Goal: Information Seeking & Learning: Learn about a topic

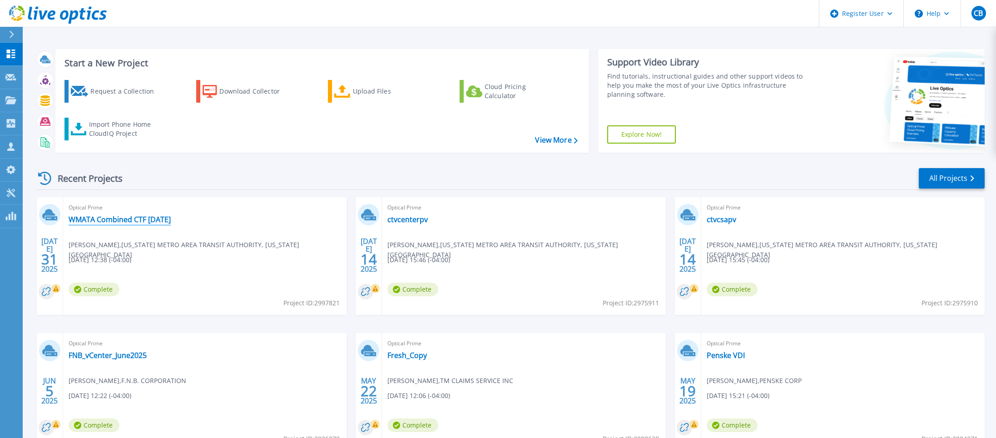
click at [120, 222] on link "WMATA Combined CTF [DATE]" at bounding box center [120, 219] width 102 height 9
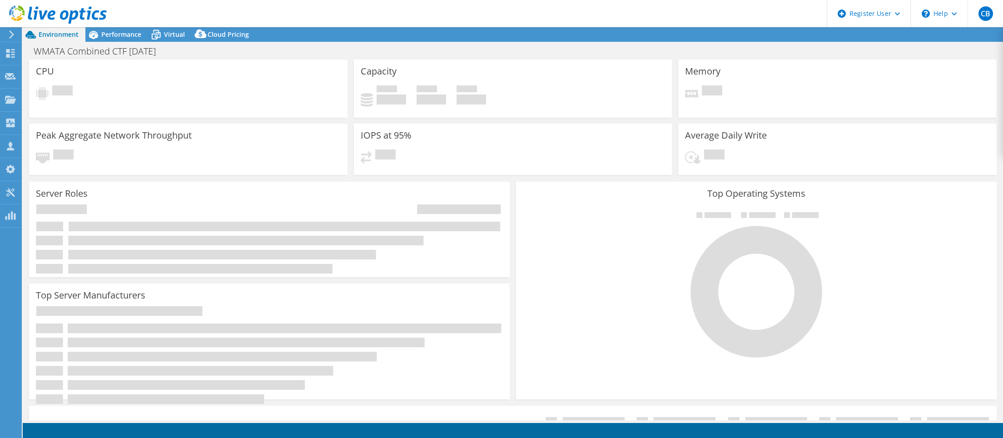
select select "USD"
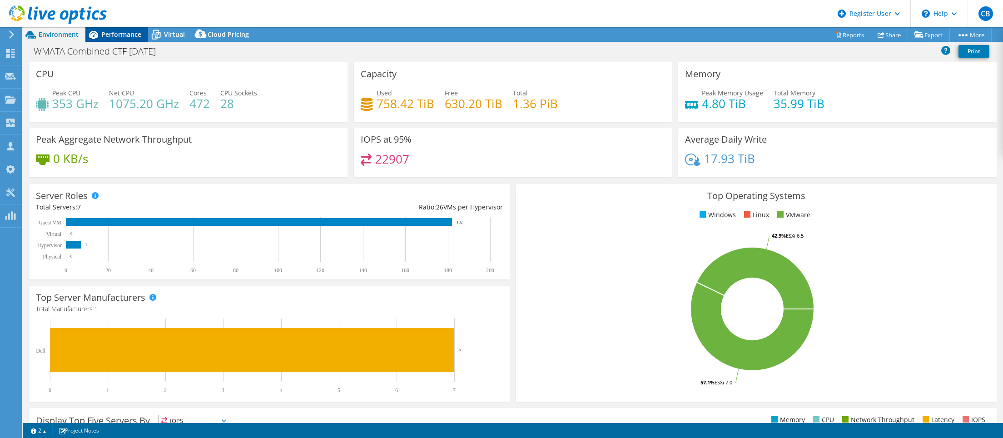
click at [124, 35] on span "Performance" at bounding box center [121, 34] width 40 height 9
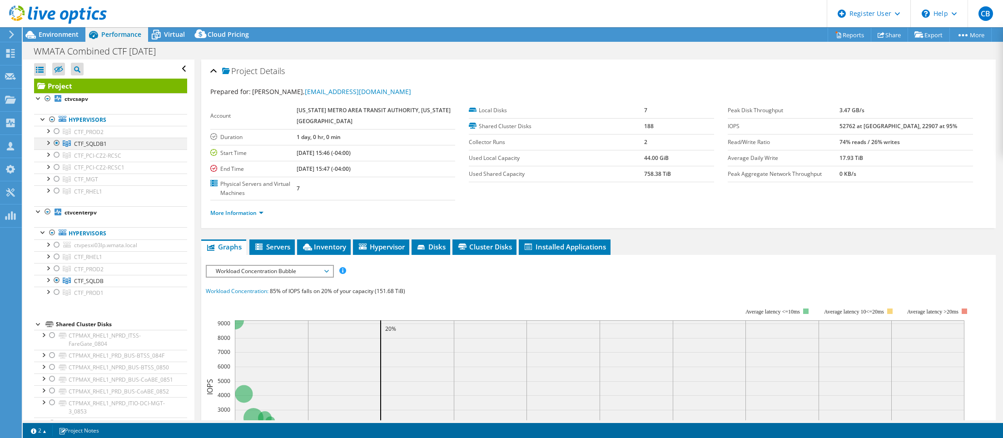
click at [55, 142] on div at bounding box center [56, 143] width 9 height 11
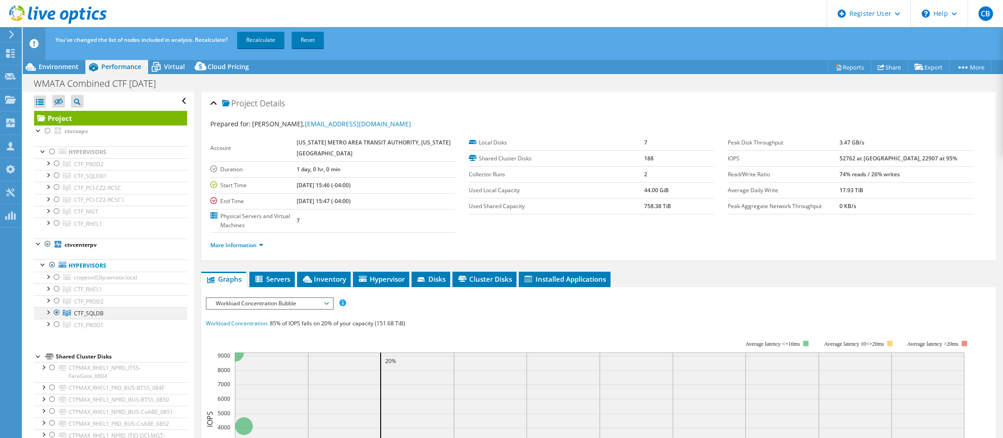
click at [57, 312] on div at bounding box center [56, 312] width 9 height 11
click at [49, 276] on div at bounding box center [47, 276] width 9 height 9
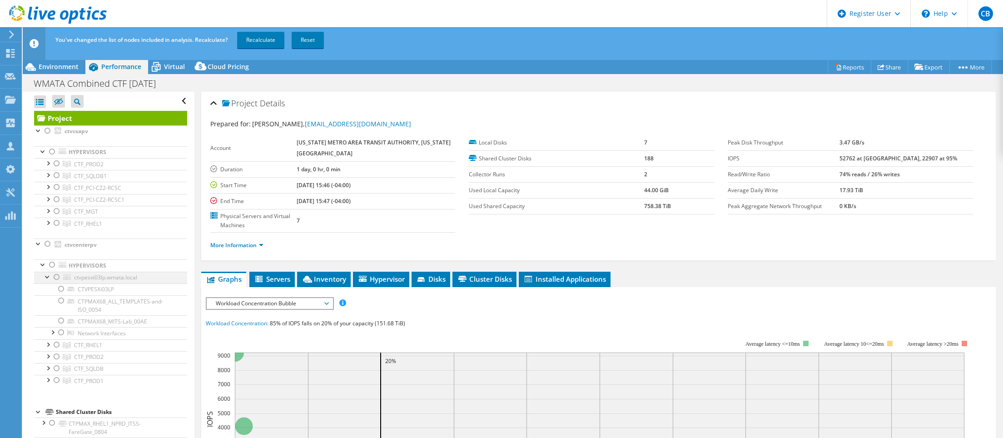
click at [49, 276] on div at bounding box center [47, 276] width 9 height 9
click at [57, 162] on div at bounding box center [56, 163] width 9 height 11
click at [57, 187] on div at bounding box center [56, 187] width 9 height 11
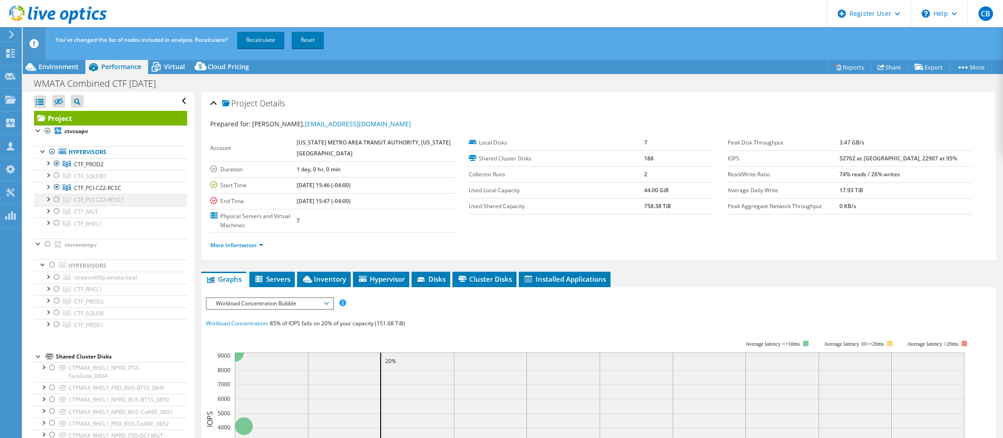
click at [59, 198] on div at bounding box center [56, 199] width 9 height 11
click at [56, 212] on div at bounding box center [56, 211] width 9 height 11
click at [57, 223] on div at bounding box center [56, 223] width 9 height 11
click at [56, 276] on div at bounding box center [56, 277] width 9 height 11
click at [56, 290] on div at bounding box center [56, 288] width 9 height 11
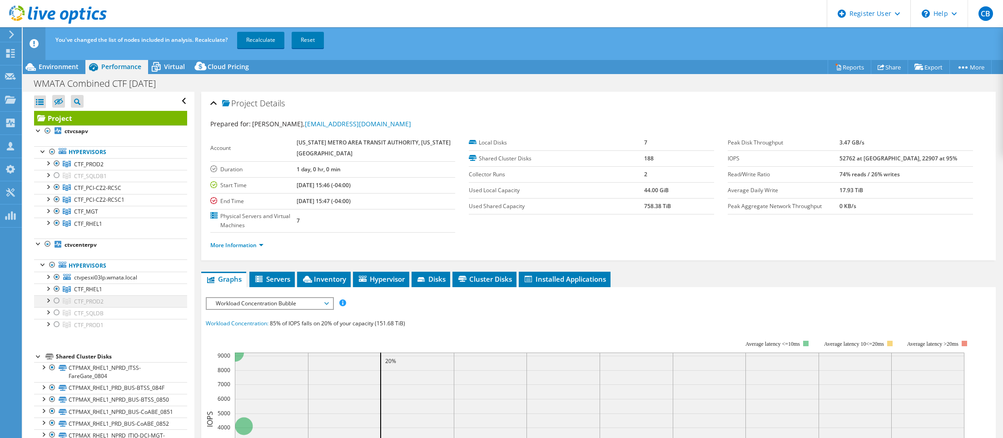
click at [56, 301] on div at bounding box center [56, 300] width 9 height 11
click at [56, 325] on div at bounding box center [56, 324] width 9 height 11
click at [265, 39] on link "Recalculate" at bounding box center [260, 40] width 47 height 16
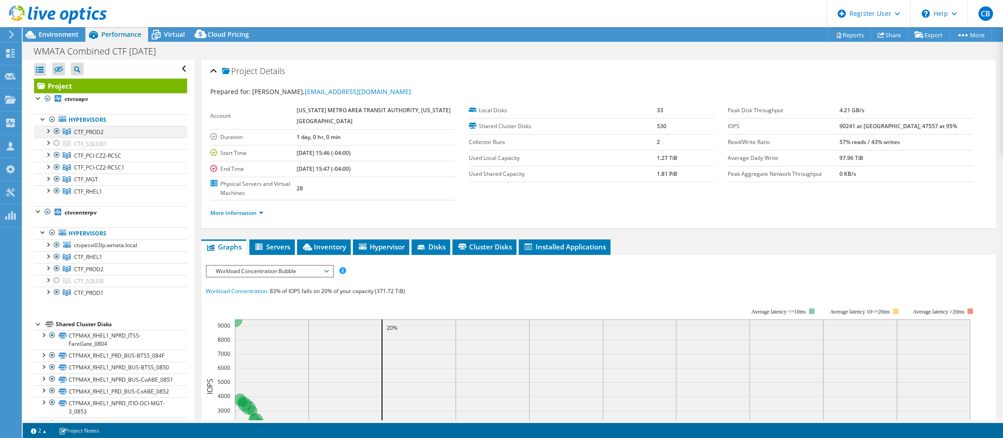
click at [58, 131] on div at bounding box center [56, 131] width 9 height 11
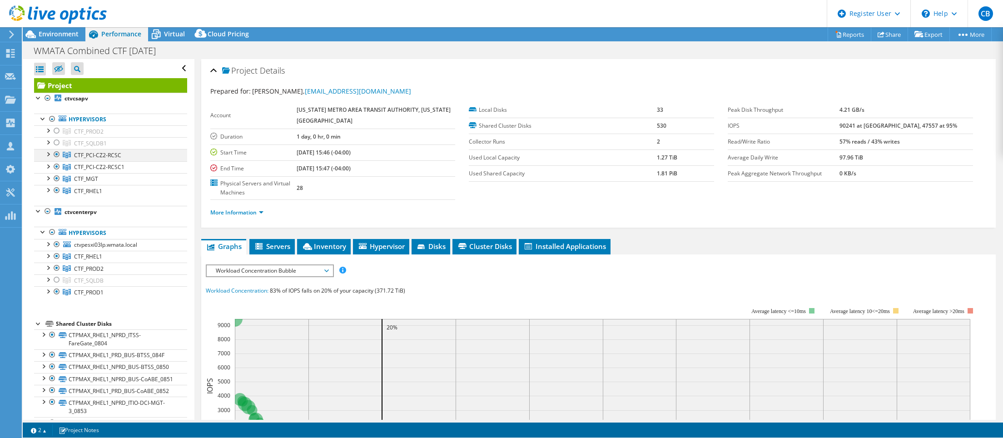
click at [59, 153] on li "Hypervisors CTF_PROD2 ctvpesxi116p.wmata.local" at bounding box center [110, 155] width 153 height 83
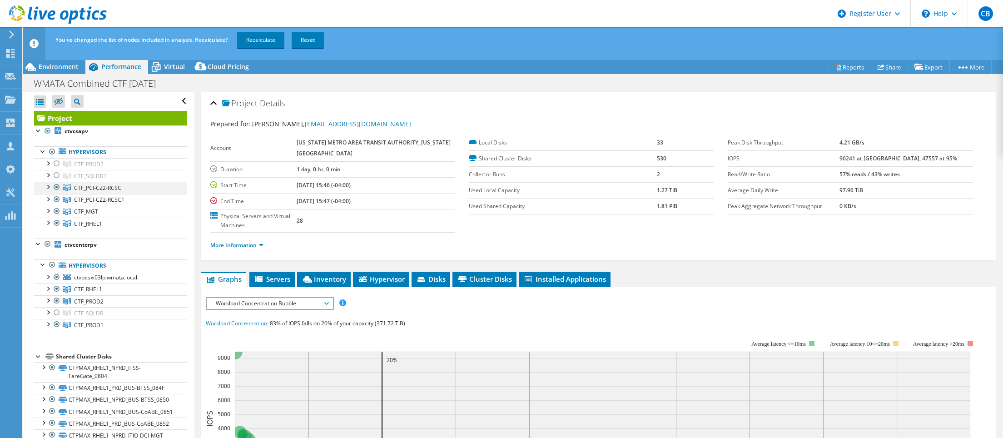
click at [58, 190] on div at bounding box center [56, 187] width 9 height 11
click at [57, 197] on div at bounding box center [56, 199] width 9 height 11
click at [58, 212] on div at bounding box center [56, 211] width 9 height 11
click at [57, 223] on div at bounding box center [56, 223] width 9 height 11
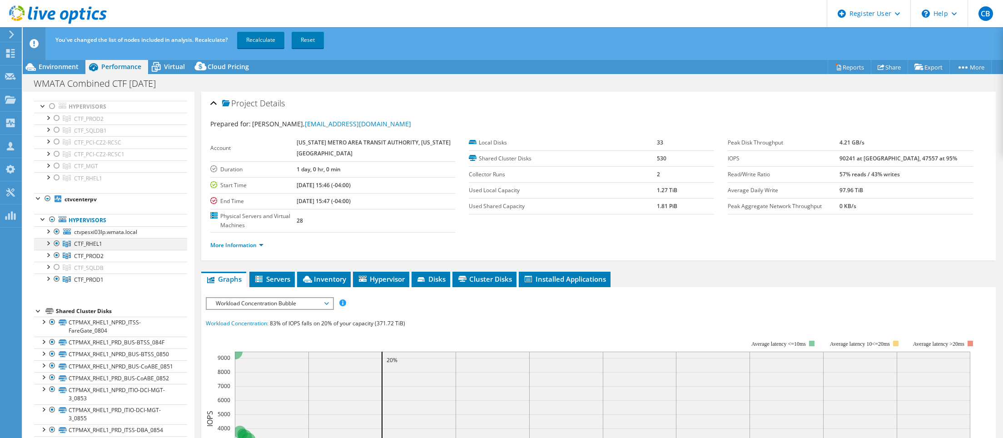
drag, startPoint x: 58, startPoint y: 230, endPoint x: 61, endPoint y: 245, distance: 15.3
click at [58, 230] on div at bounding box center [56, 231] width 9 height 11
click at [56, 242] on div at bounding box center [56, 243] width 9 height 11
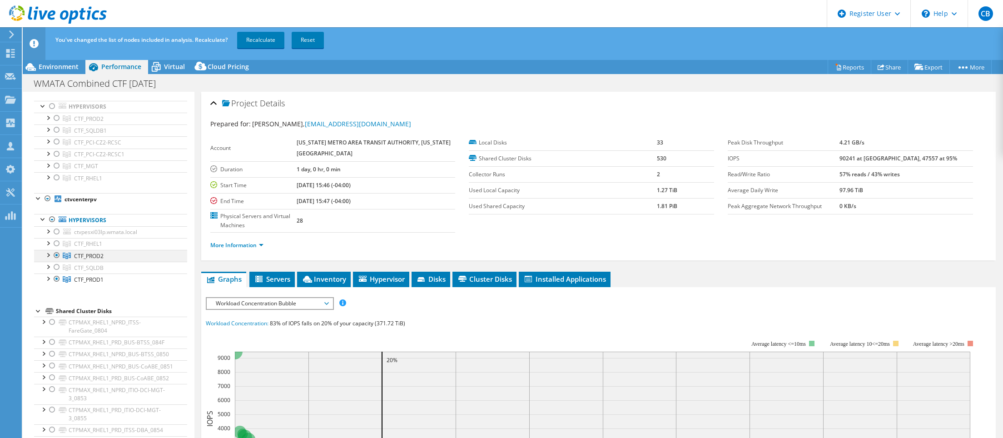
click at [57, 255] on div at bounding box center [56, 255] width 9 height 11
click at [56, 279] on div at bounding box center [56, 278] width 9 height 11
click at [54, 267] on div at bounding box center [56, 267] width 9 height 11
click at [55, 129] on div at bounding box center [56, 129] width 9 height 11
click at [260, 40] on link "Recalculate" at bounding box center [260, 40] width 47 height 16
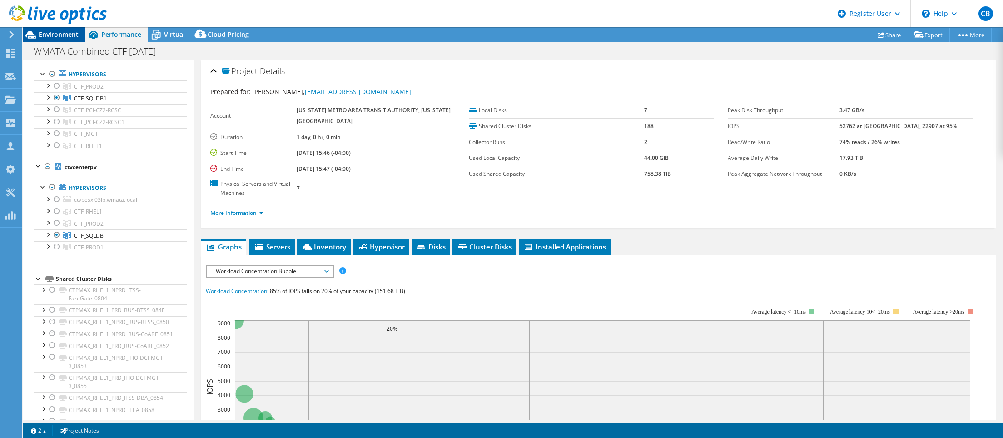
click at [54, 31] on span "Environment" at bounding box center [59, 34] width 40 height 9
